Goal: Task Accomplishment & Management: Use online tool/utility

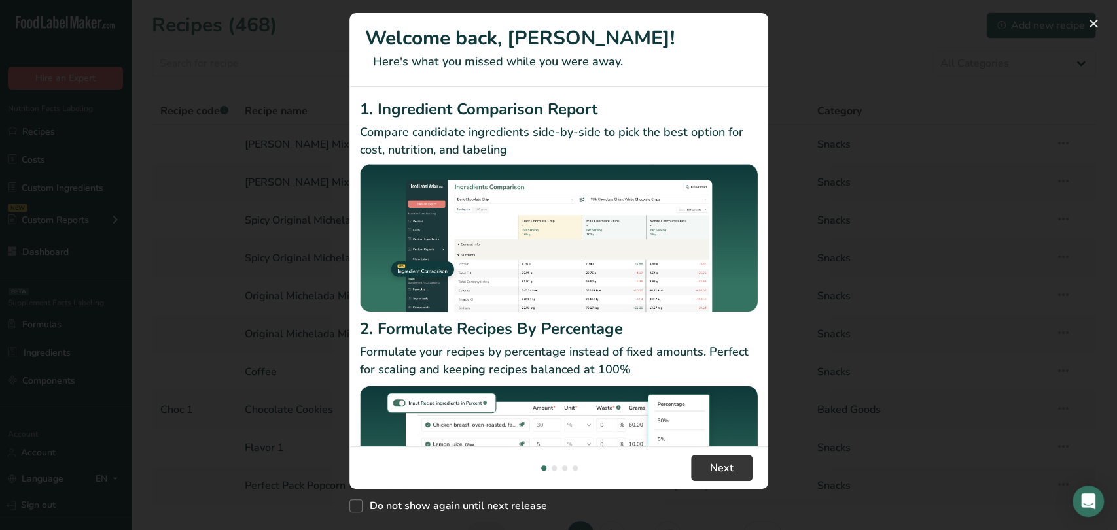
click at [861, 247] on div "New Features" at bounding box center [558, 265] width 1117 height 530
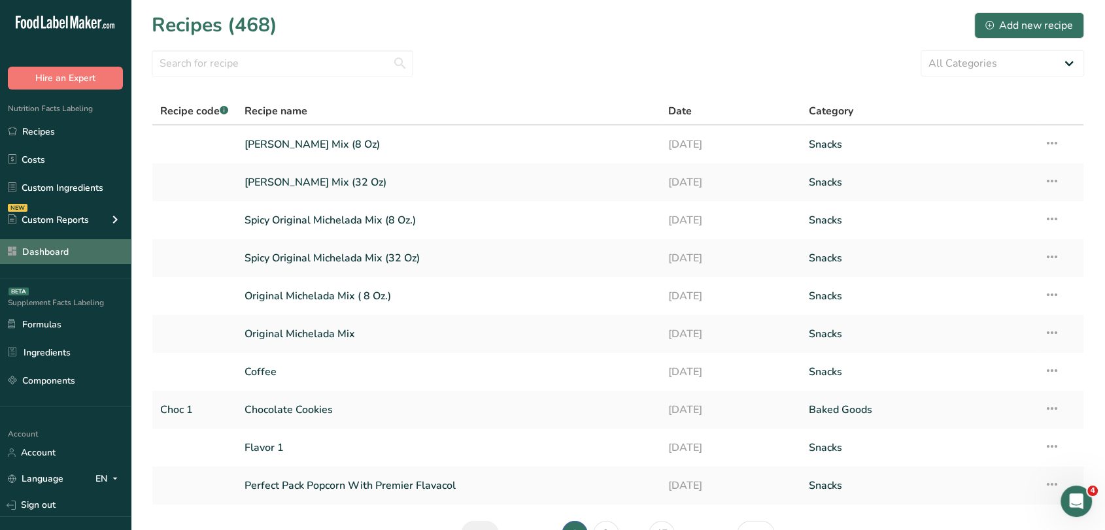
click at [98, 239] on link "Dashboard" at bounding box center [65, 251] width 131 height 25
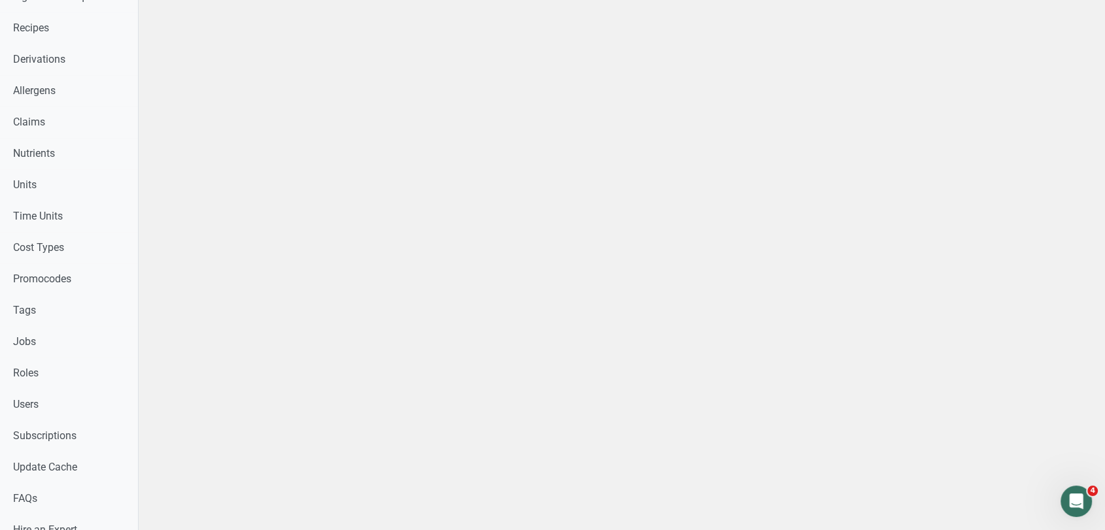
scroll to position [581, 0]
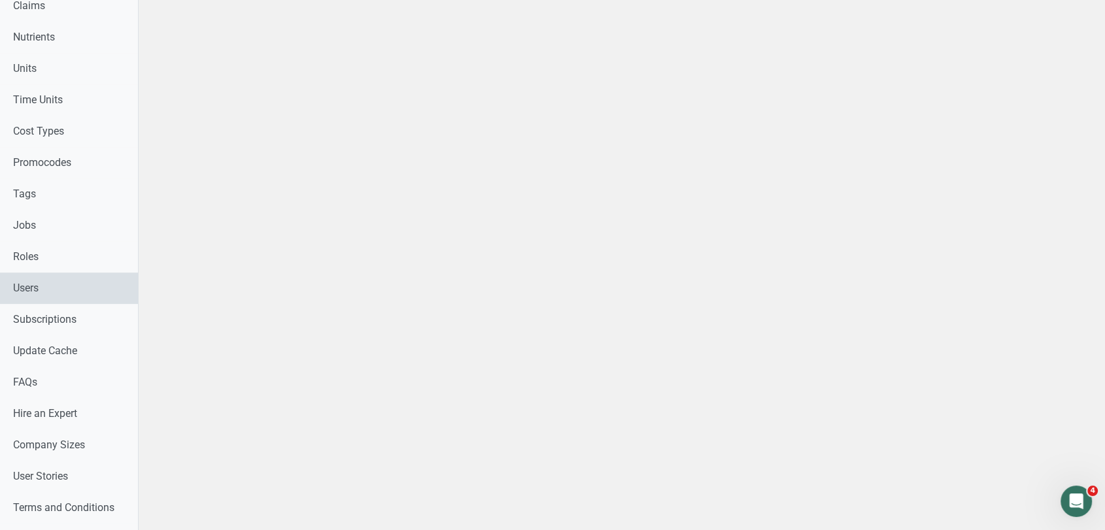
click at [63, 284] on link "Users" at bounding box center [69, 288] width 138 height 31
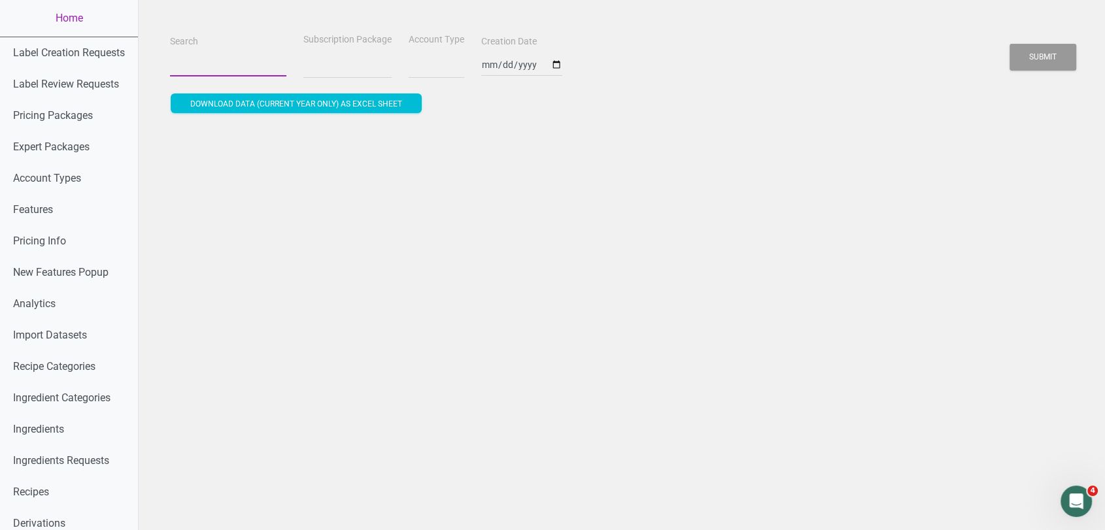
click at [211, 63] on input "Search" at bounding box center [228, 65] width 116 height 24
type input "a"
select select
type input "aq"
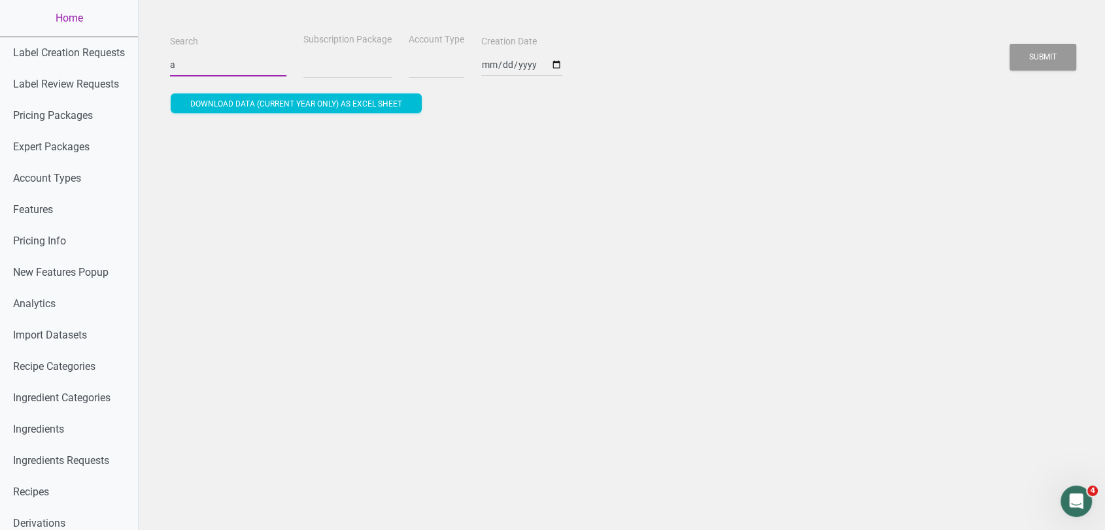
select select
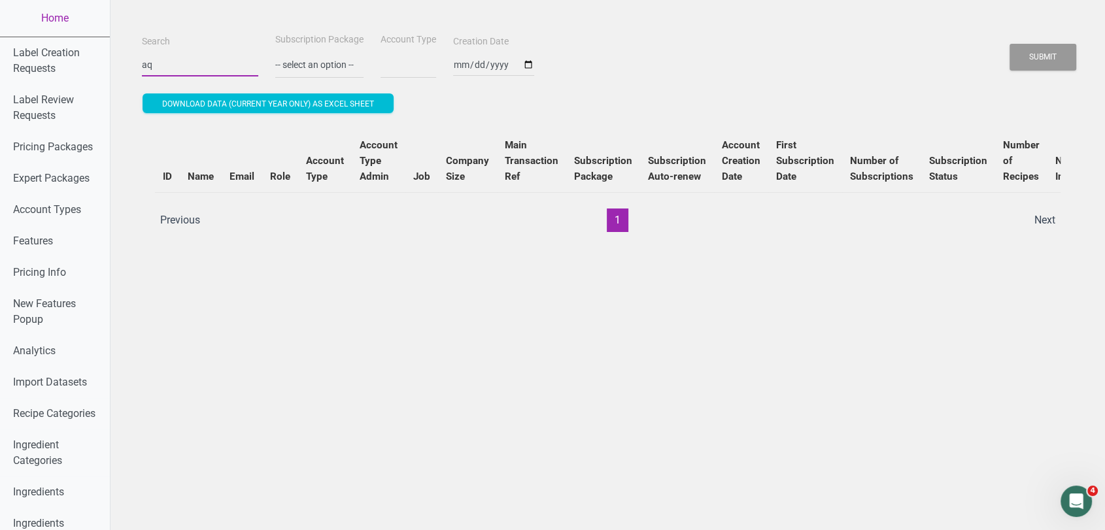
type input "aqu"
select select
type input "aqua"
select select
type input "aquas"
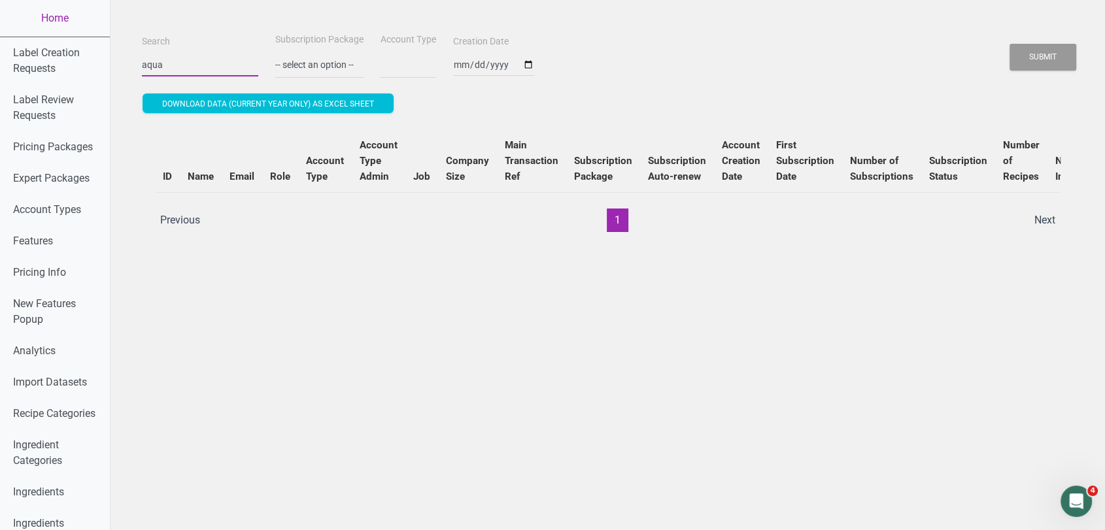
select select
type input "aquast"
select select
type input "aquasta"
select select
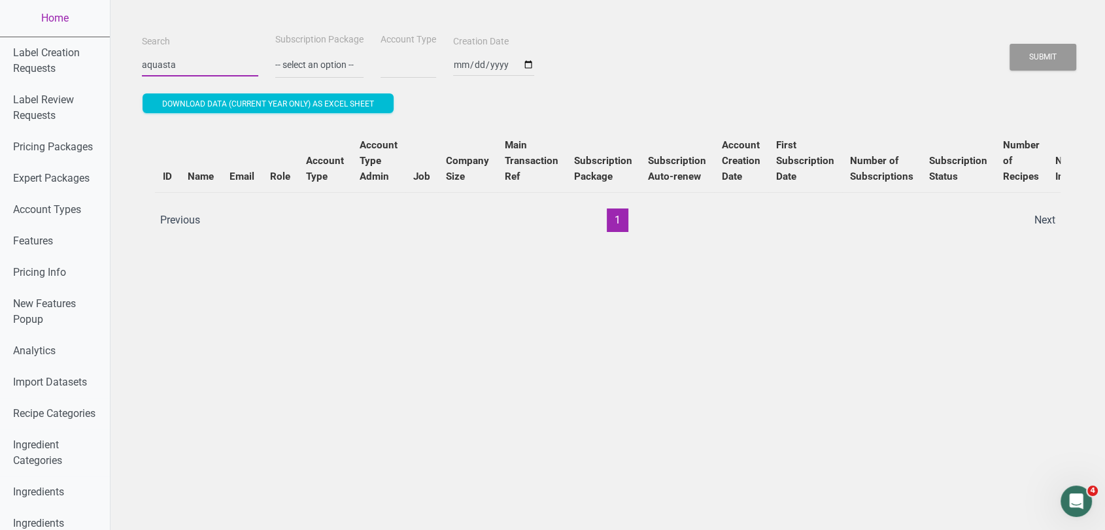
type input "aquastar"
select select
type input "aquastar"
click at [1010, 44] on button "Submit" at bounding box center [1043, 57] width 67 height 27
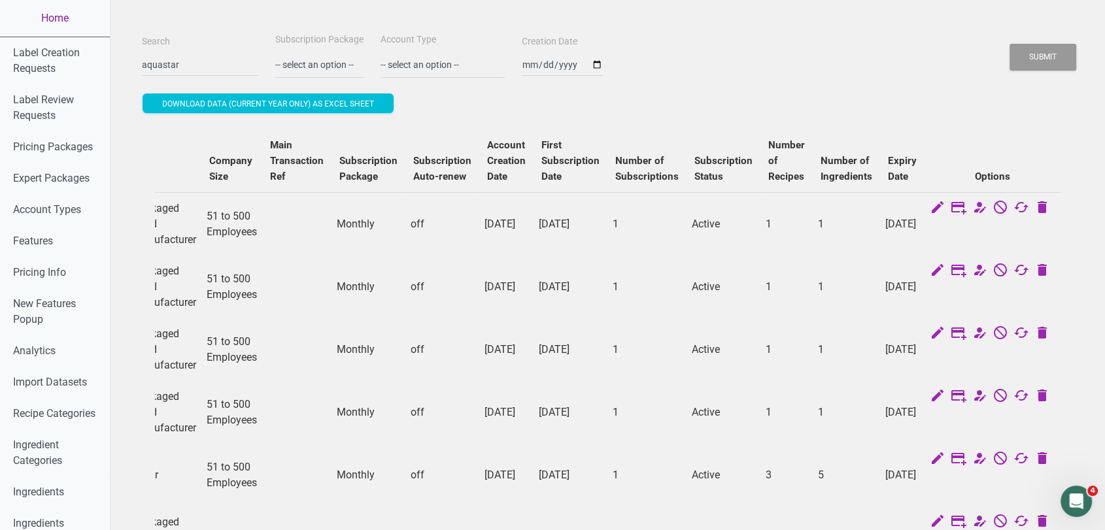
click at [75, 12] on link "Home" at bounding box center [55, 18] width 110 height 37
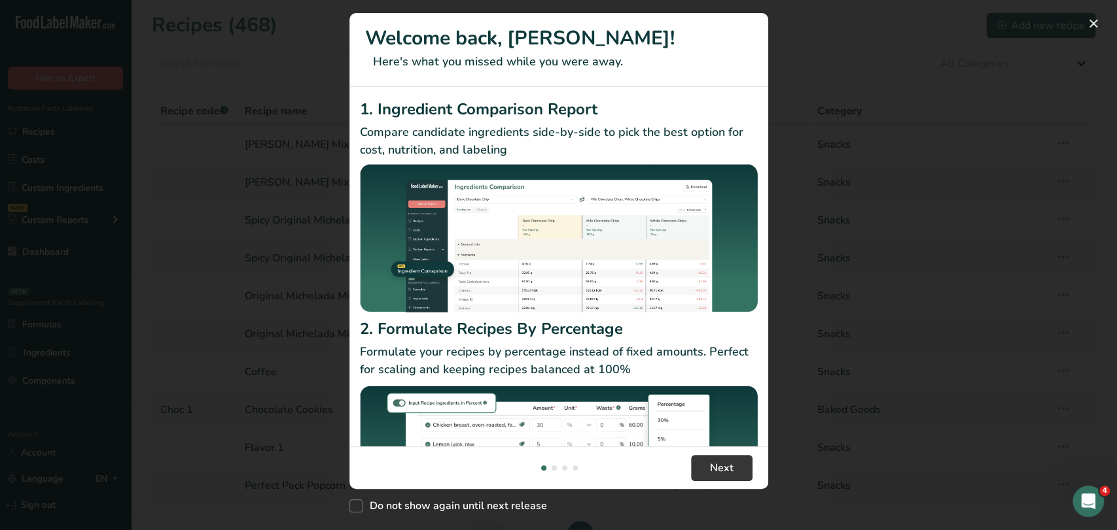
click at [752, 50] on div "New Features" at bounding box center [558, 265] width 1117 height 530
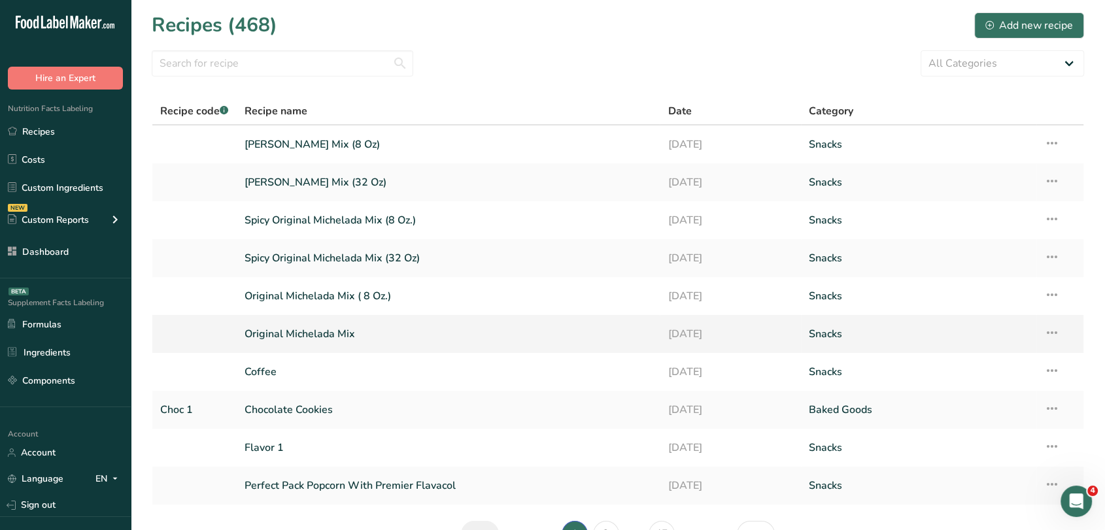
click at [341, 336] on link "Original Michelada Mix" at bounding box center [449, 334] width 408 height 27
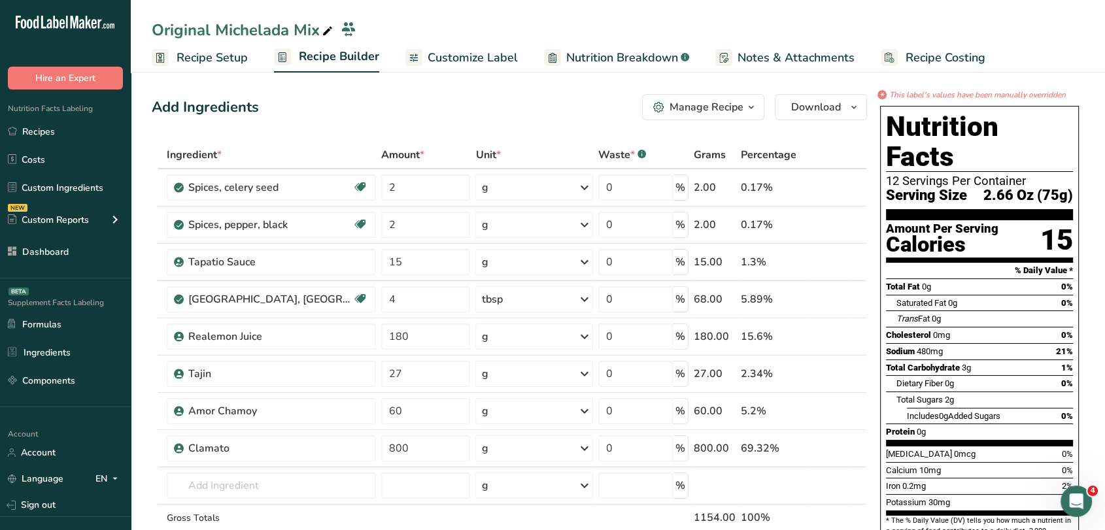
click at [499, 55] on span "Customize Label" at bounding box center [473, 58] width 90 height 18
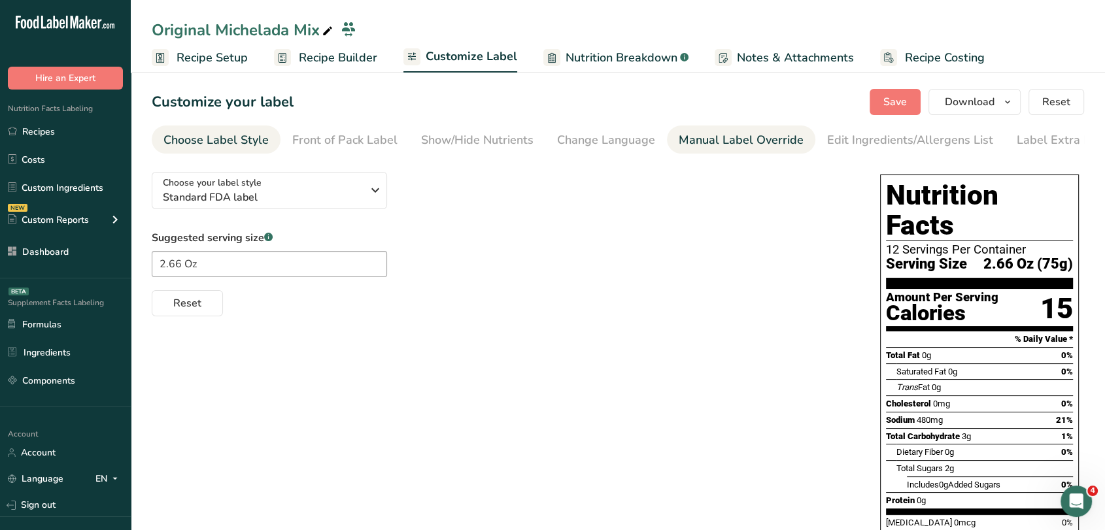
click at [789, 135] on div "Manual Label Override" at bounding box center [741, 140] width 125 height 18
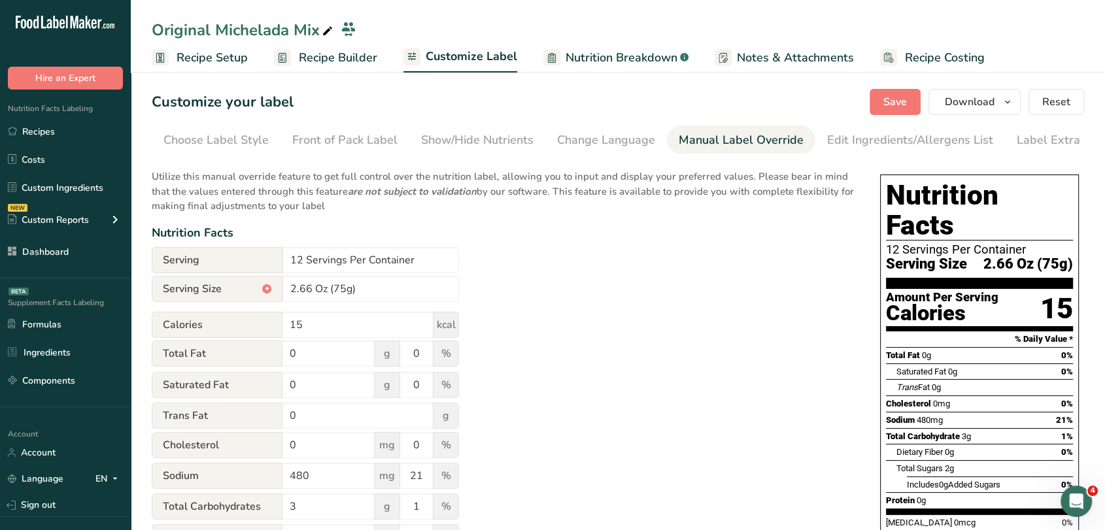
scroll to position [0, 18]
drag, startPoint x: 313, startPoint y: 294, endPoint x: 299, endPoint y: 290, distance: 14.3
click at [299, 290] on input "2.66 Oz (75g)" at bounding box center [371, 289] width 177 height 26
click at [335, 290] on input "2.7 Oz (75g)" at bounding box center [371, 289] width 177 height 26
type input "2.7 Oz (76g)"
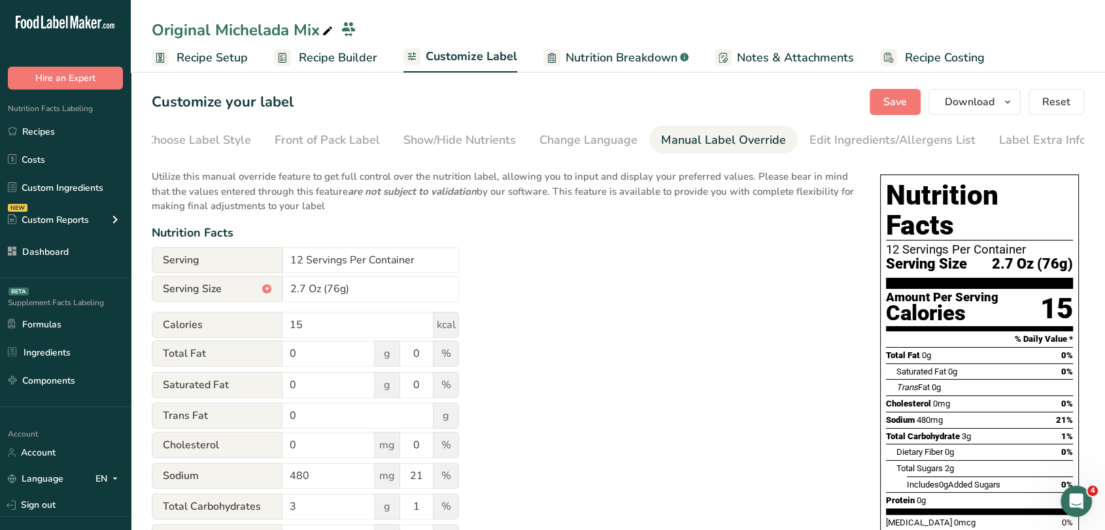
click at [691, 242] on div "Nutrition Facts" at bounding box center [503, 233] width 703 height 18
click at [890, 97] on span "Save" at bounding box center [896, 102] width 24 height 16
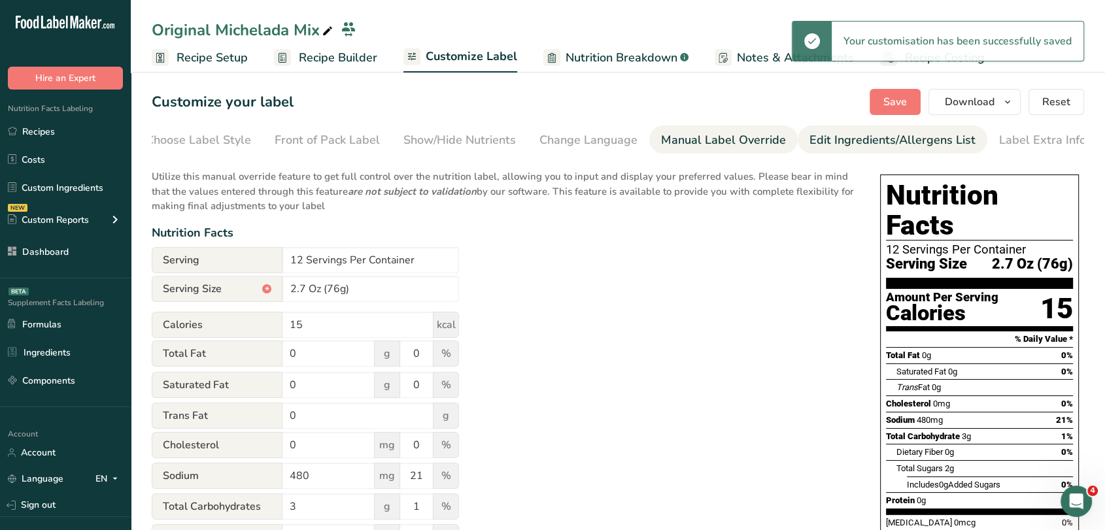
click at [848, 136] on div "Edit Ingredients/Allergens List" at bounding box center [893, 140] width 166 height 18
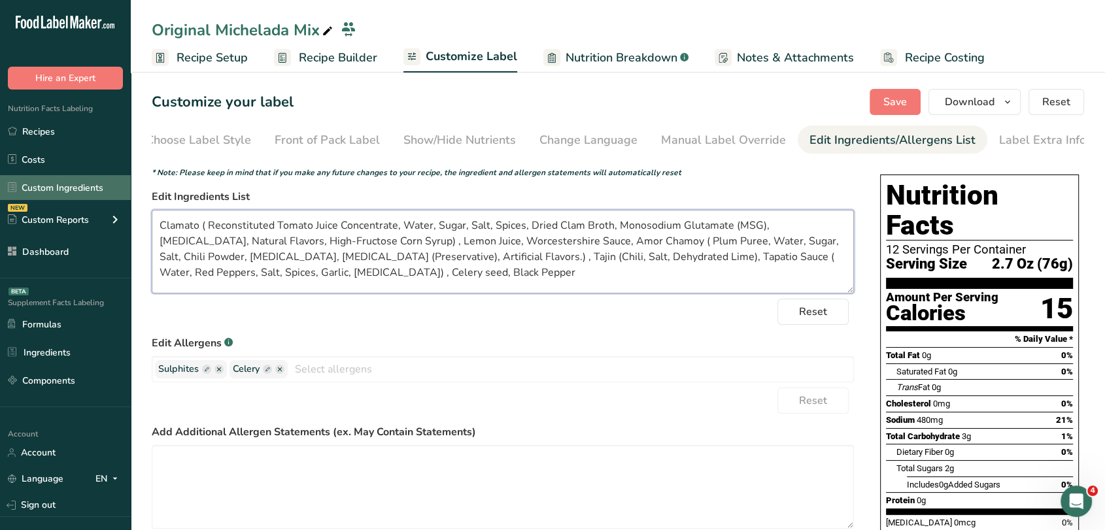
drag, startPoint x: 421, startPoint y: 271, endPoint x: 118, endPoint y: 197, distance: 311.3
click at [118, 197] on div ".a-20{fill:#fff;} Hire an Expert Nutrition Facts Labeling Recipes Costs Custom …" at bounding box center [552, 405] width 1105 height 811
click at [685, 283] on textarea "Clamato ( Reconstituted Tomato Juice Concentrate, Water, Sugar, Salt, Spices, D…" at bounding box center [503, 252] width 703 height 84
click at [901, 92] on button "Save" at bounding box center [895, 102] width 51 height 26
